Goal: Task Accomplishment & Management: Manage account settings

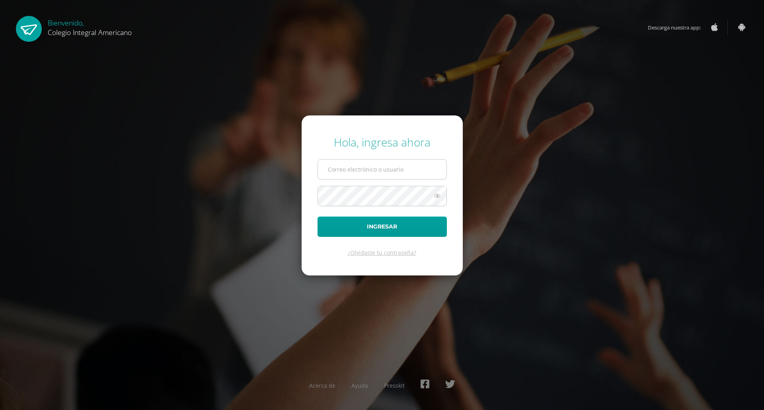
click at [362, 162] on input "text" at bounding box center [382, 170] width 129 height 20
type input "alumno21ncmh022"
drag, startPoint x: 436, startPoint y: 158, endPoint x: 431, endPoint y: 157, distance: 5.7
click at [435, 158] on form "Hola, ingresa ahora alumno21ncmh022 Ingresar ¿Olvidaste tu contraseña?" at bounding box center [382, 195] width 161 height 160
click at [431, 170] on input "alumno21ncmh022" at bounding box center [382, 170] width 129 height 20
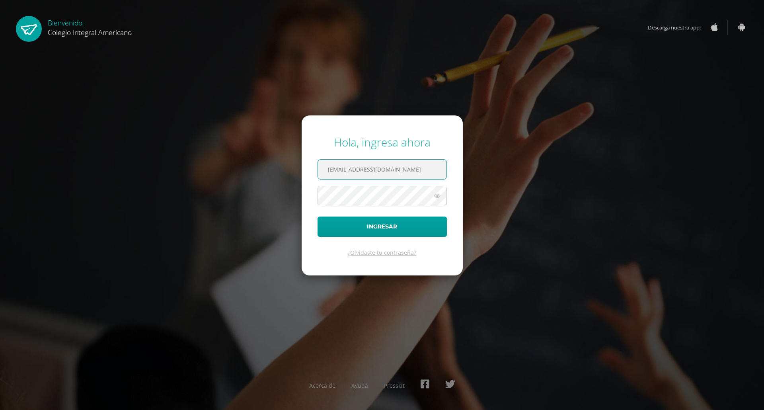
scroll to position [0, 27]
type input "[EMAIL_ADDRESS][DOMAIN_NAME]"
click at [337, 220] on button "Ingresar" at bounding box center [382, 226] width 129 height 20
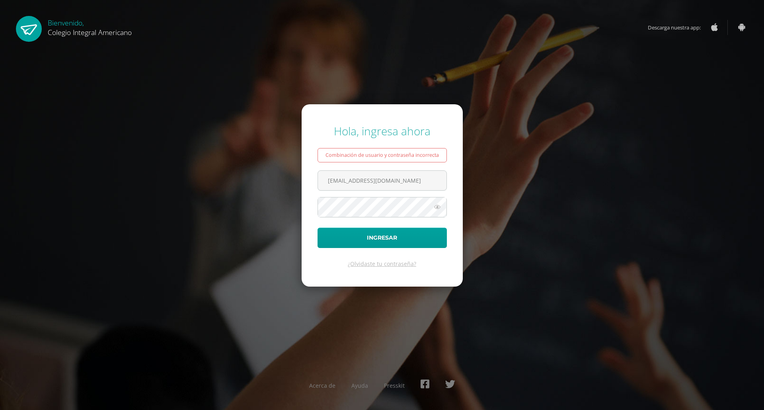
click at [318, 228] on button "Ingresar" at bounding box center [382, 238] width 129 height 20
type input "[EMAIL_ADDRESS][DOMAIN_NAME]"
click at [318, 228] on button "Ingresar" at bounding box center [382, 238] width 129 height 20
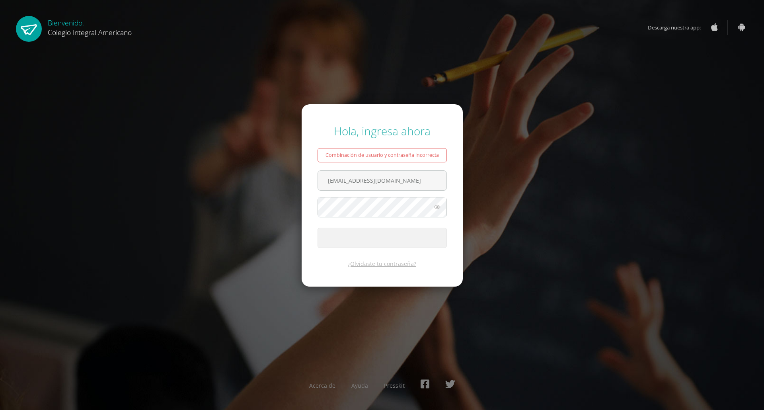
click at [318, 228] on button "Ingresar" at bounding box center [382, 238] width 129 height 20
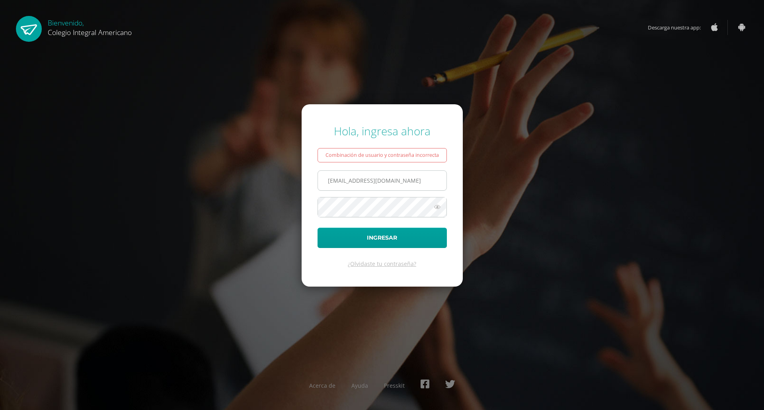
click at [328, 179] on input "}alumno21ncmh02@colegiointegralamericano.edu.gt" at bounding box center [382, 181] width 129 height 20
click at [332, 179] on input "}alumno21ncmh02@colegiointegralamericano.edu.gt" at bounding box center [382, 181] width 129 height 20
click at [330, 179] on input "}alumno21ncmh02@colegiointegralamericano.edu.gt" at bounding box center [382, 181] width 129 height 20
drag, startPoint x: 429, startPoint y: 225, endPoint x: 506, endPoint y: 191, distance: 84.3
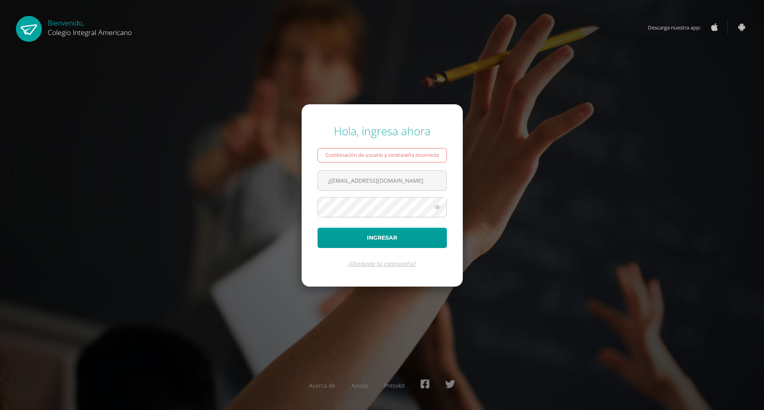
click at [506, 191] on div "Hola, ingresa ahora Combinación de usuario y contraseña incorrecta ¿alumno21ncm…" at bounding box center [381, 205] width 513 height 176
click at [436, 183] on input "¿alumno21ncmh02@colegiointegralamericano.edu.gt" at bounding box center [382, 181] width 129 height 20
type input "¿alumno21ncmh02@colegiointegralamericanocano.edu.gt"
